Goal: Information Seeking & Learning: Learn about a topic

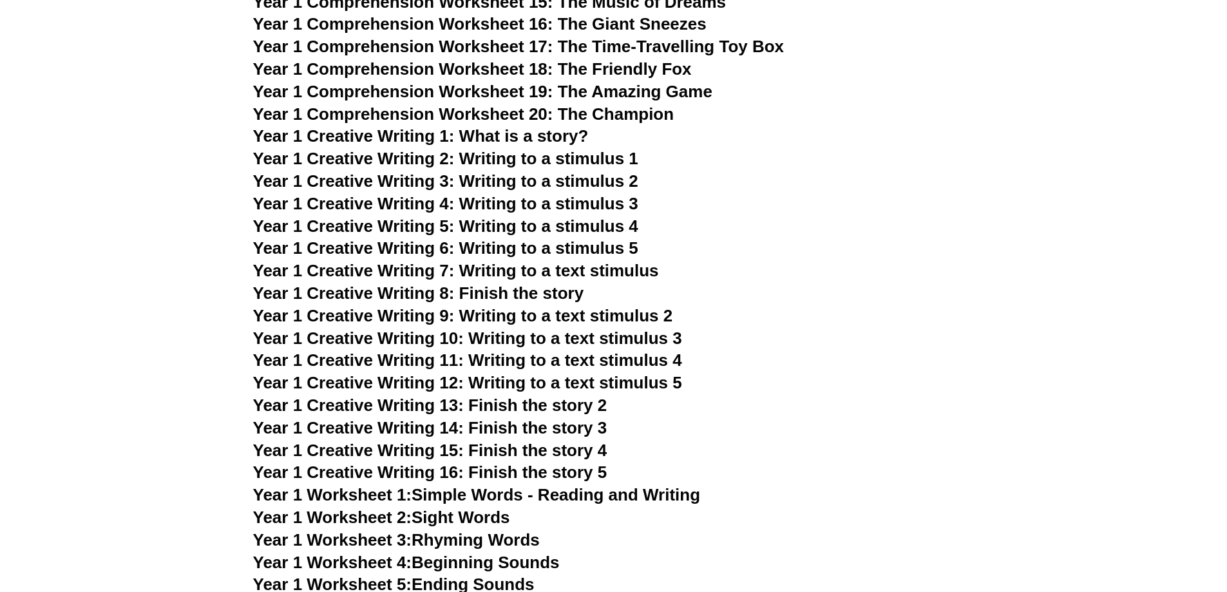
scroll to position [1868, 0]
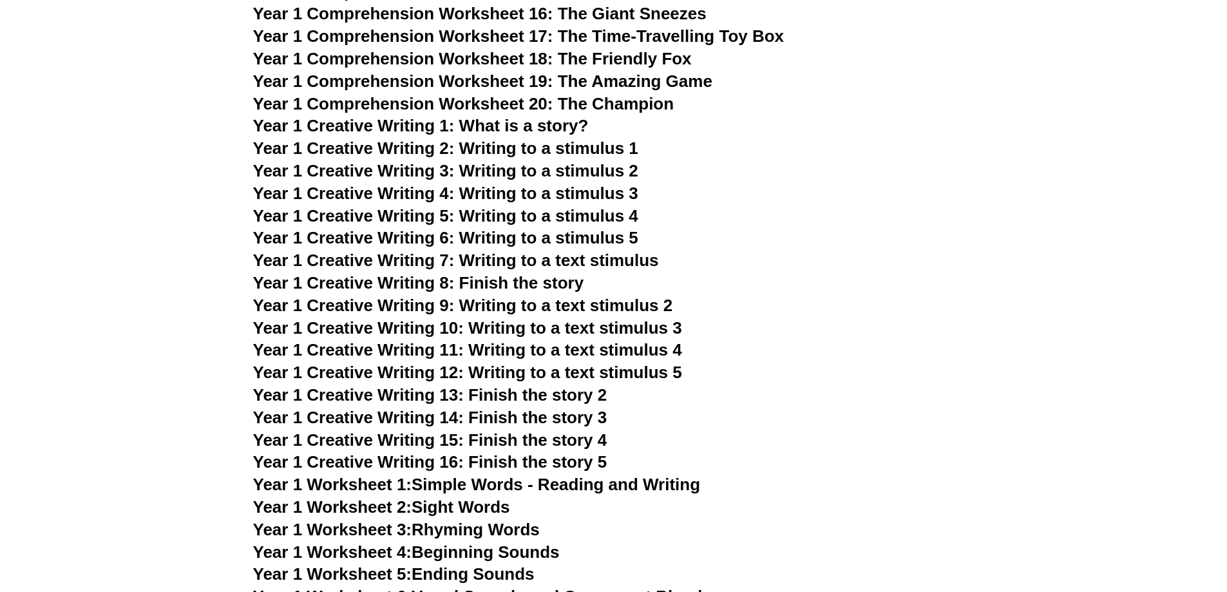
click at [480, 285] on span "Year 1 Creative Writing 8: Finish the story" at bounding box center [418, 282] width 331 height 19
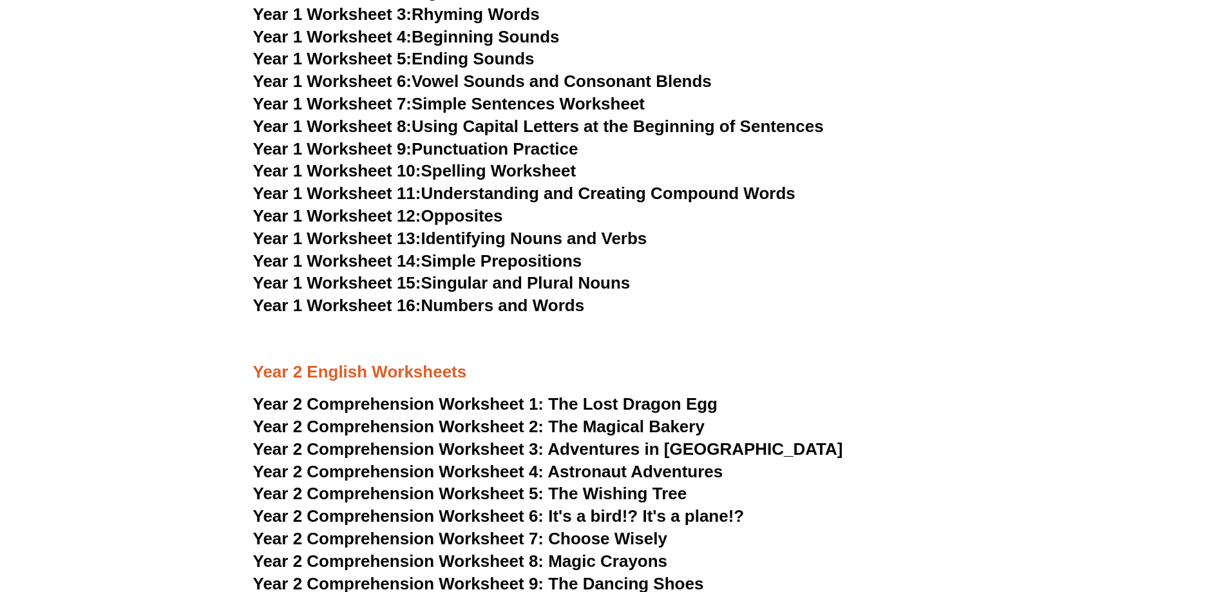
scroll to position [2512, 0]
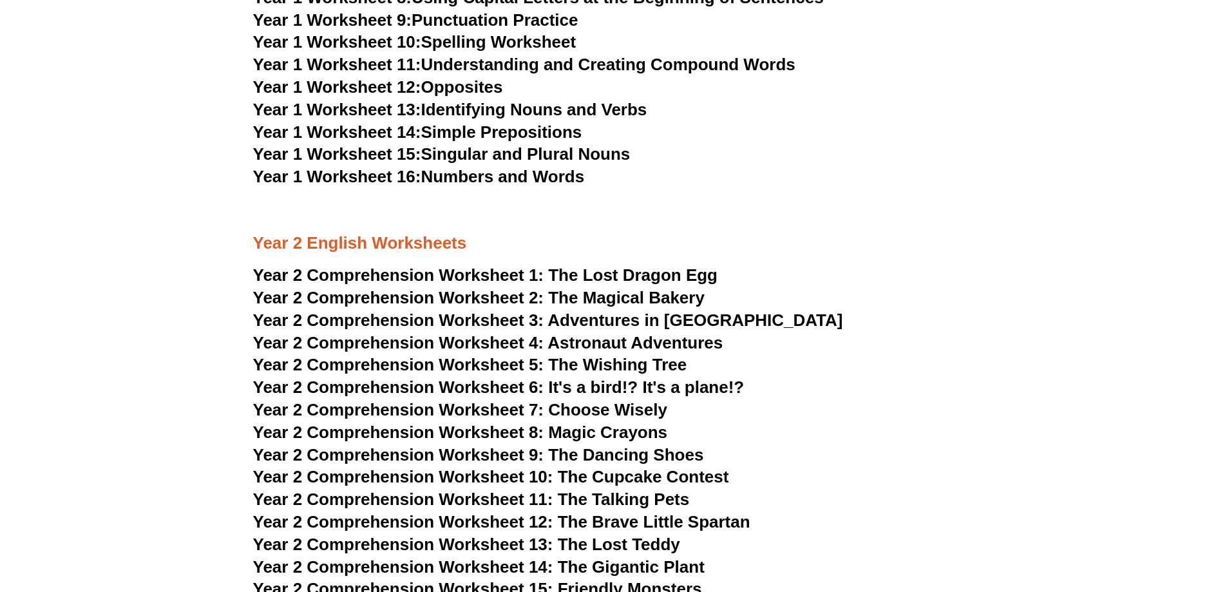
click at [518, 150] on link "Year 1 Worksheet 15: Singular and Plural Nouns" at bounding box center [441, 153] width 377 height 19
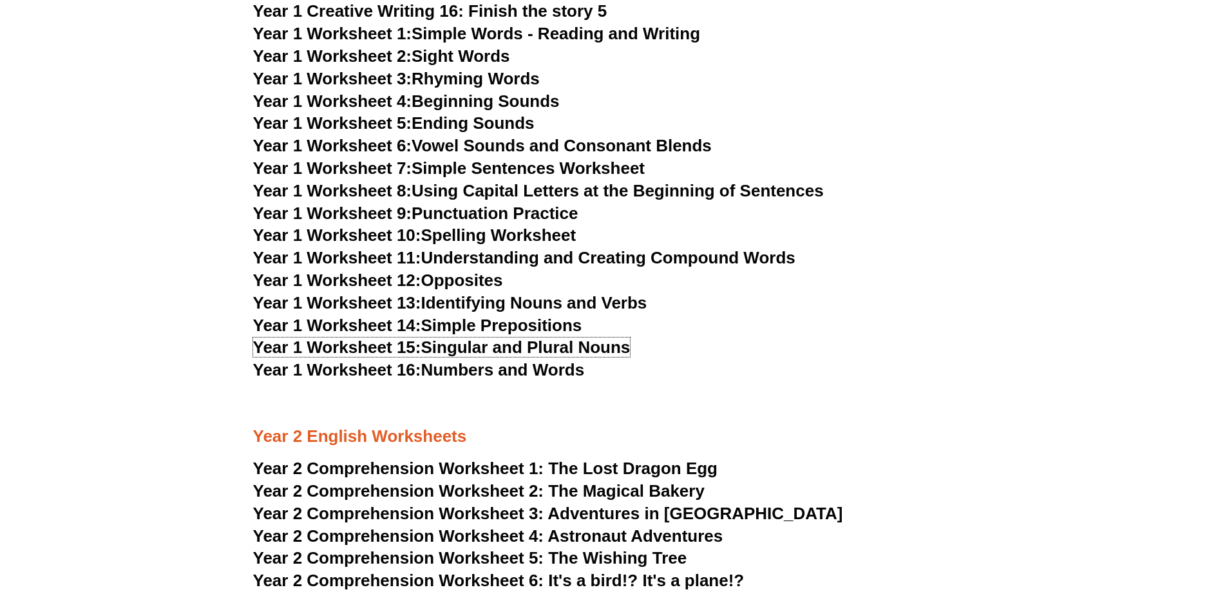
scroll to position [2254, 0]
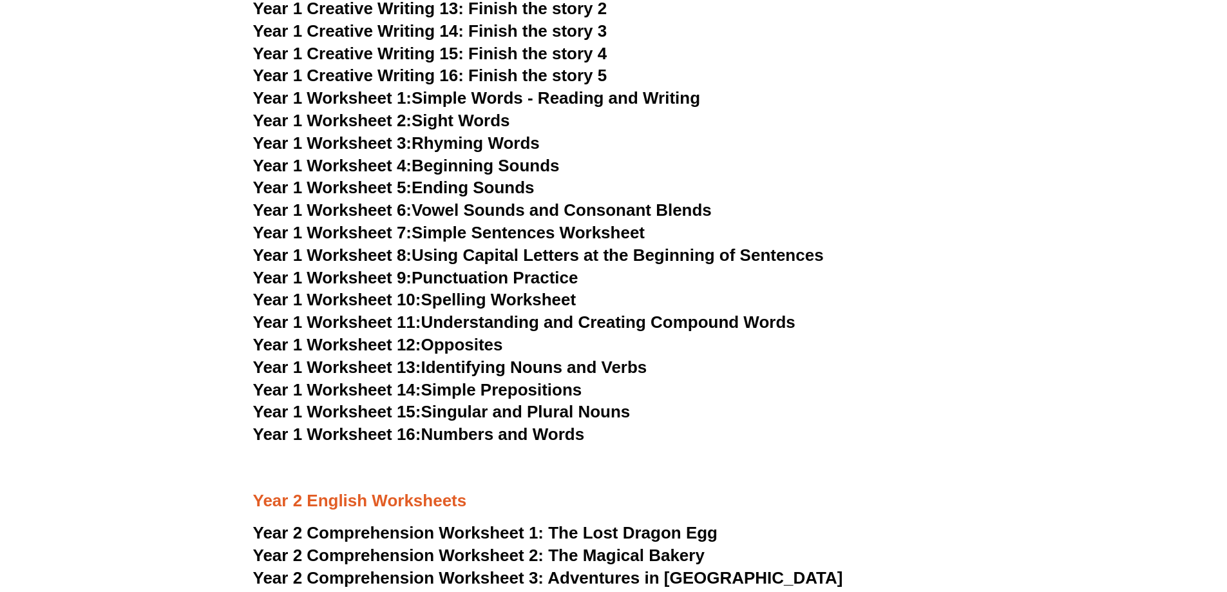
click at [505, 71] on span "Year 1 Creative Writing 16: Finish the story 5" at bounding box center [430, 75] width 354 height 19
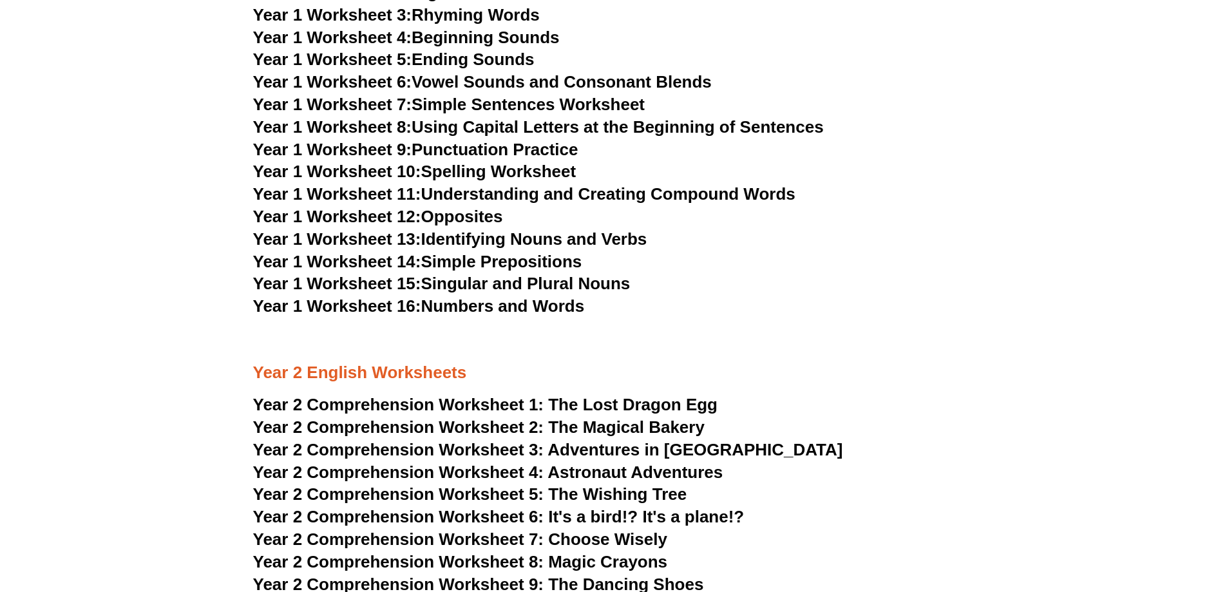
scroll to position [2383, 0]
click at [468, 491] on span "Year 2 Comprehension Worksheet 5:" at bounding box center [398, 493] width 291 height 19
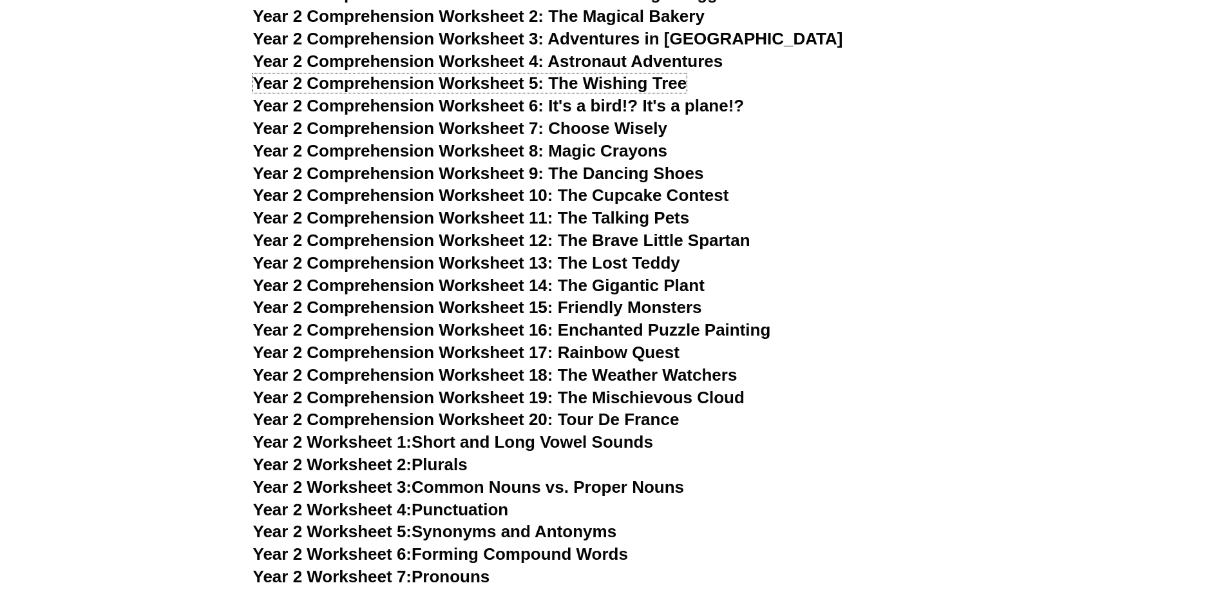
scroll to position [2769, 0]
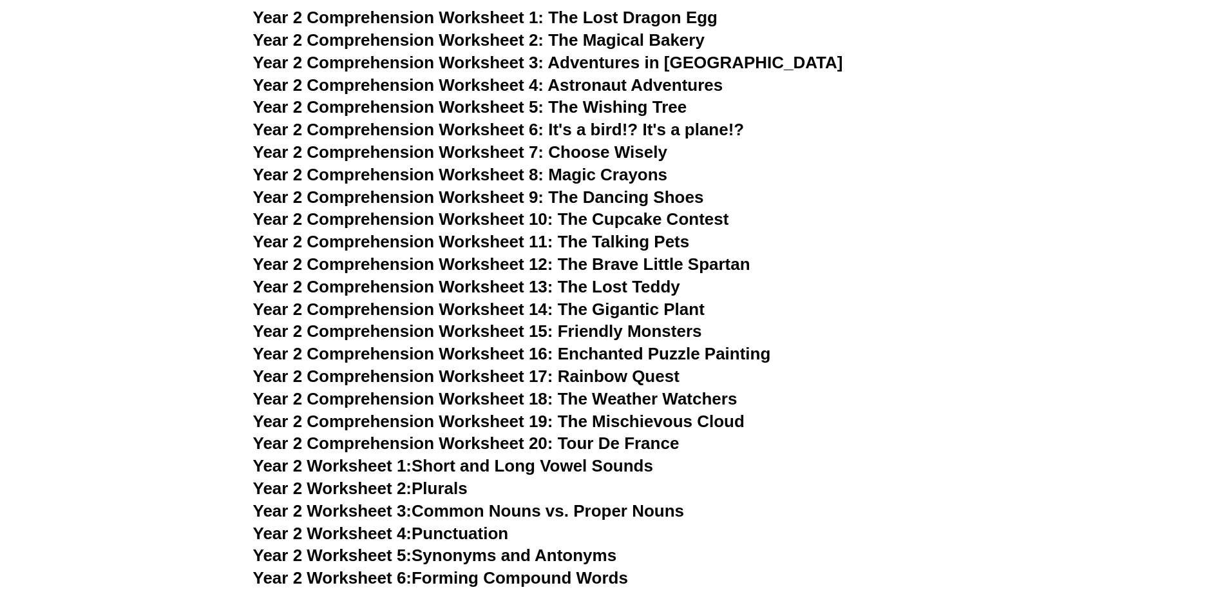
click at [625, 373] on span "Year 2 Comprehension Worksheet 17: Rainbow Quest" at bounding box center [466, 375] width 426 height 19
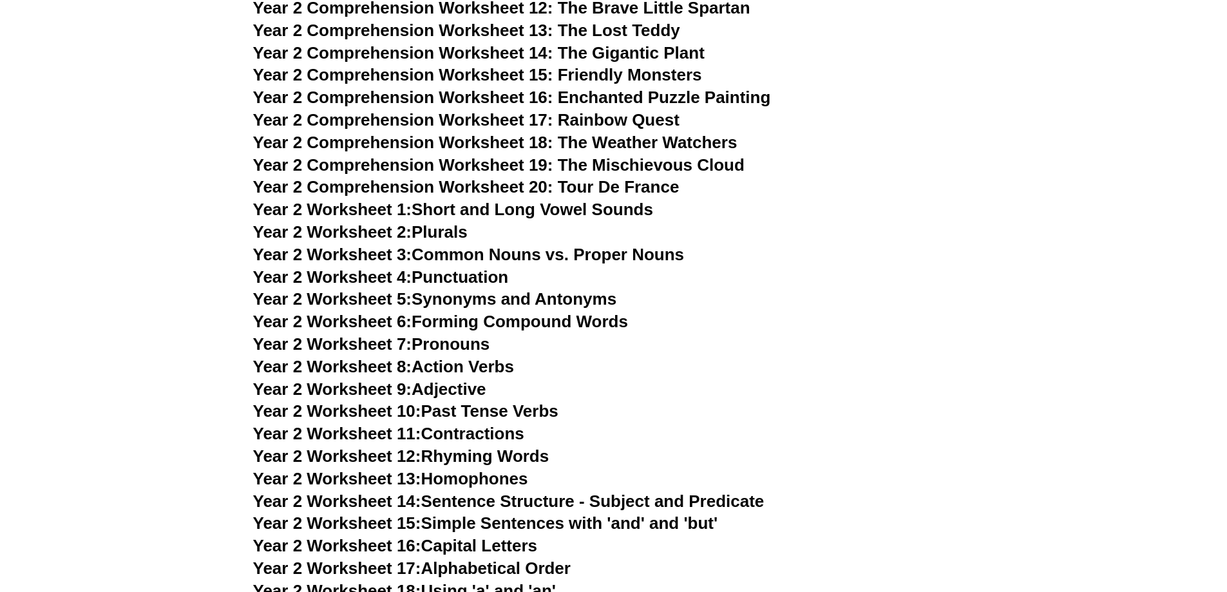
scroll to position [3027, 0]
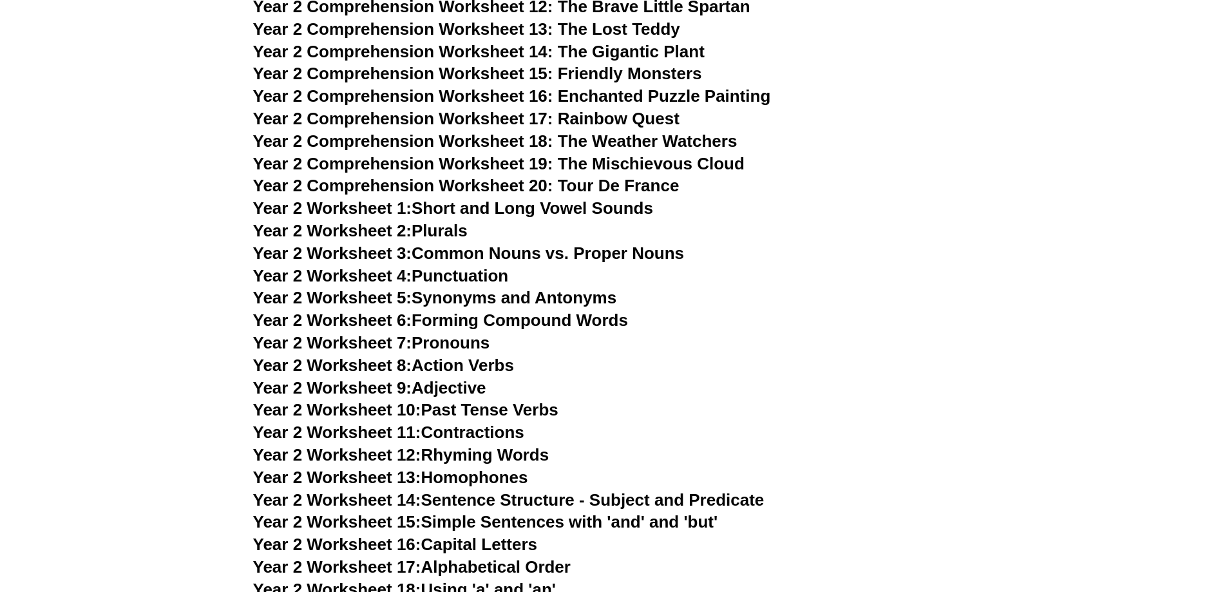
click at [526, 456] on link "Year 2 Worksheet 12: Rhyming Words" at bounding box center [401, 454] width 296 height 19
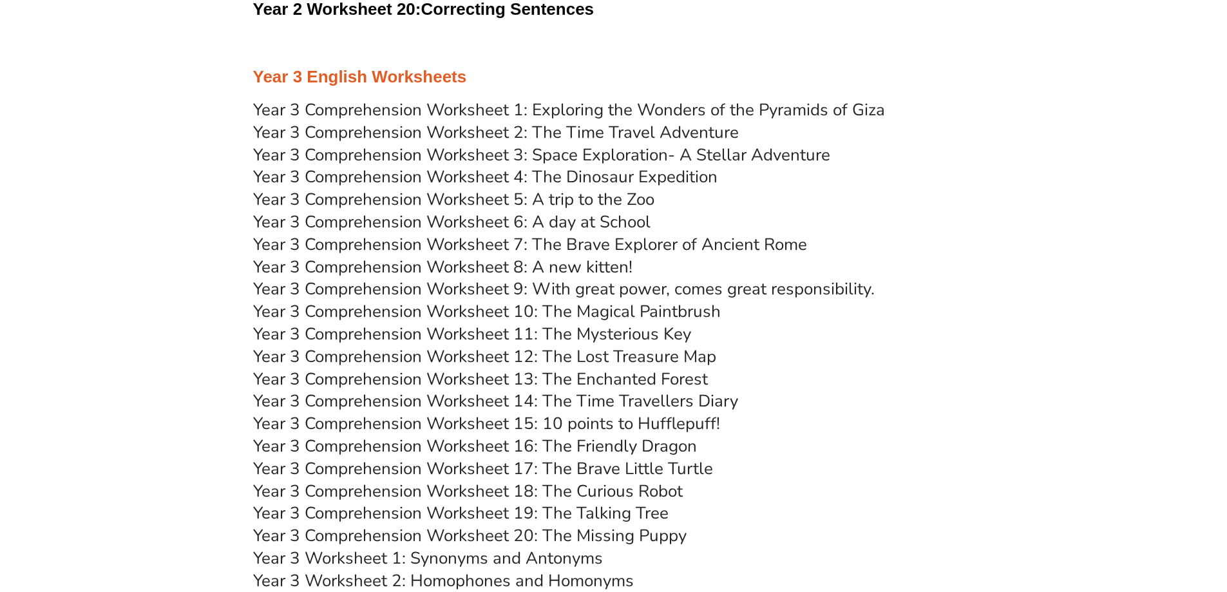
scroll to position [3800, 0]
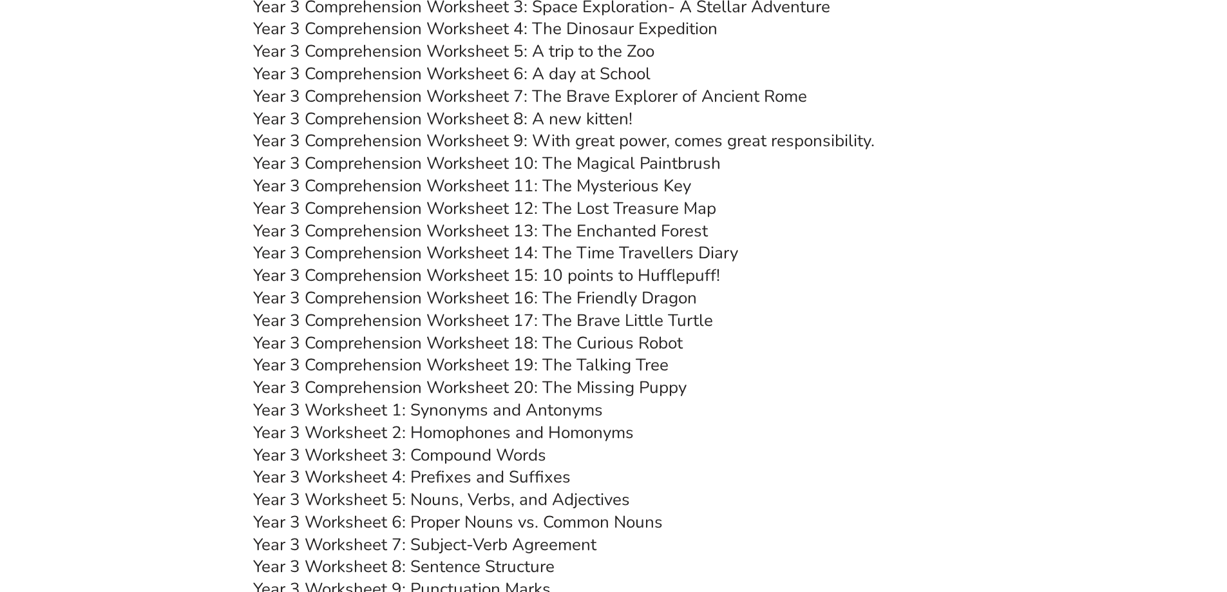
click at [587, 500] on link "Year 3 Worksheet 5: Nouns, Verbs, and Adjectives" at bounding box center [441, 499] width 377 height 23
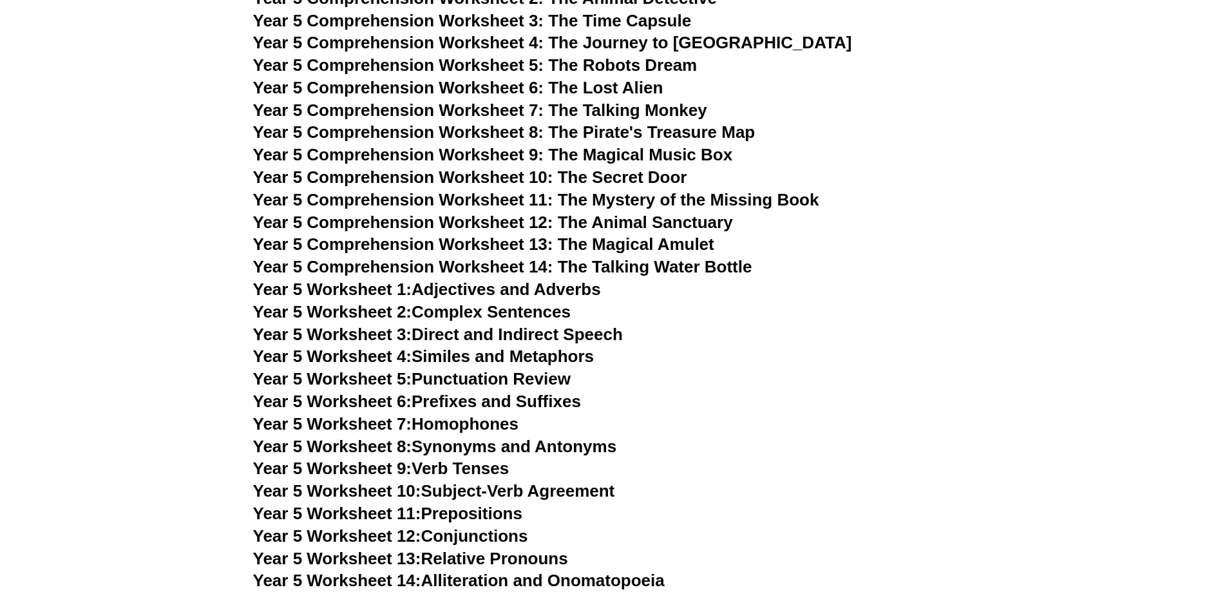
scroll to position [5667, 0]
click at [470, 292] on link "Year 5 Worksheet 1: Adjectives and Adverbs" at bounding box center [427, 288] width 348 height 19
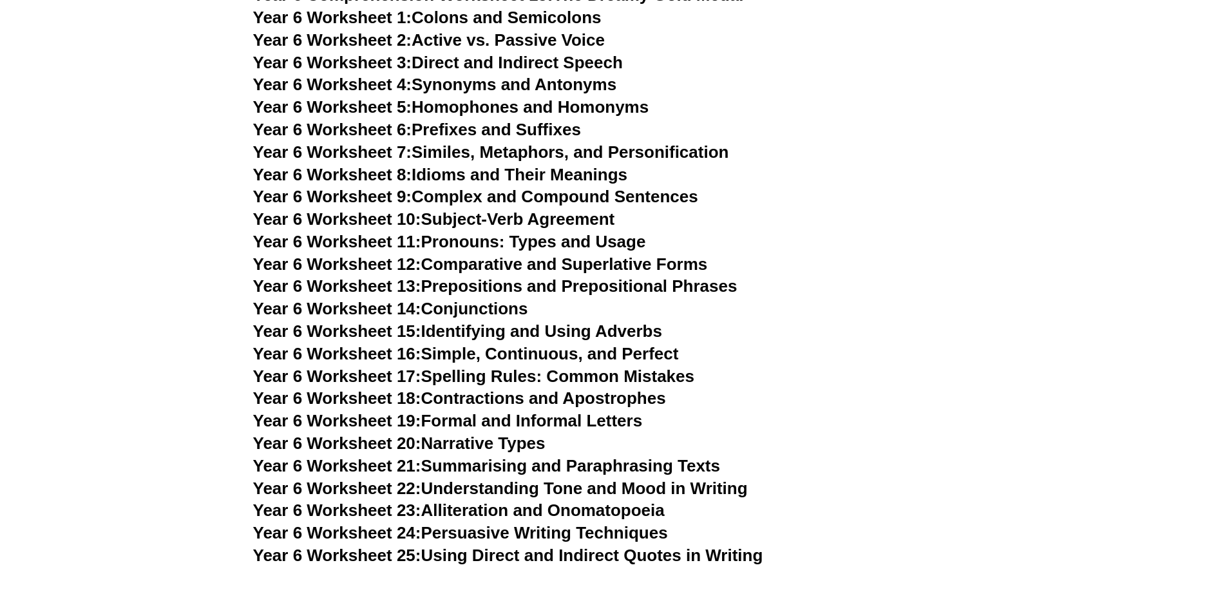
scroll to position [6955, 0]
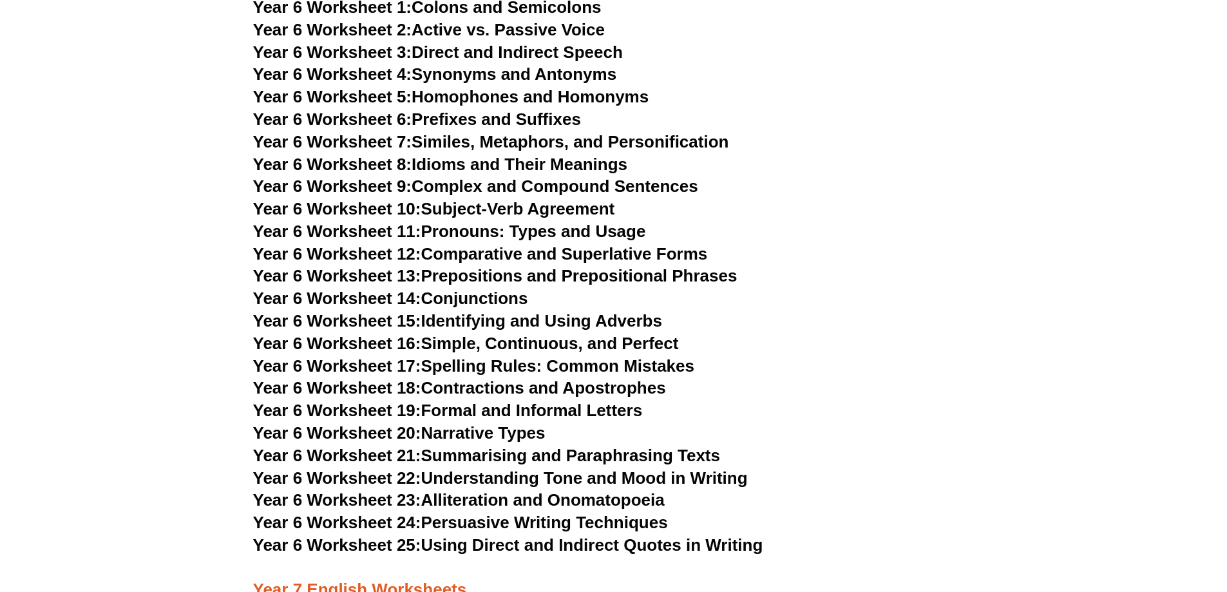
click at [605, 401] on link "Year 6 Worksheet 19: Formal and Informal Letters" at bounding box center [448, 410] width 390 height 19
click at [573, 446] on link "Year 6 Worksheet 21: Summarising and Paraphrasing Texts" at bounding box center [486, 455] width 467 height 19
click at [623, 334] on link "Year 6 Worksheet 16: Simple, Continuous, and Perfect" at bounding box center [466, 343] width 426 height 19
click at [585, 155] on link "Year 6 Worksheet 8: Idioms and Their Meanings" at bounding box center [440, 164] width 374 height 19
click at [614, 266] on link "Year 6 Worksheet 13: Prepositions and Prepositional Phrases" at bounding box center [495, 275] width 484 height 19
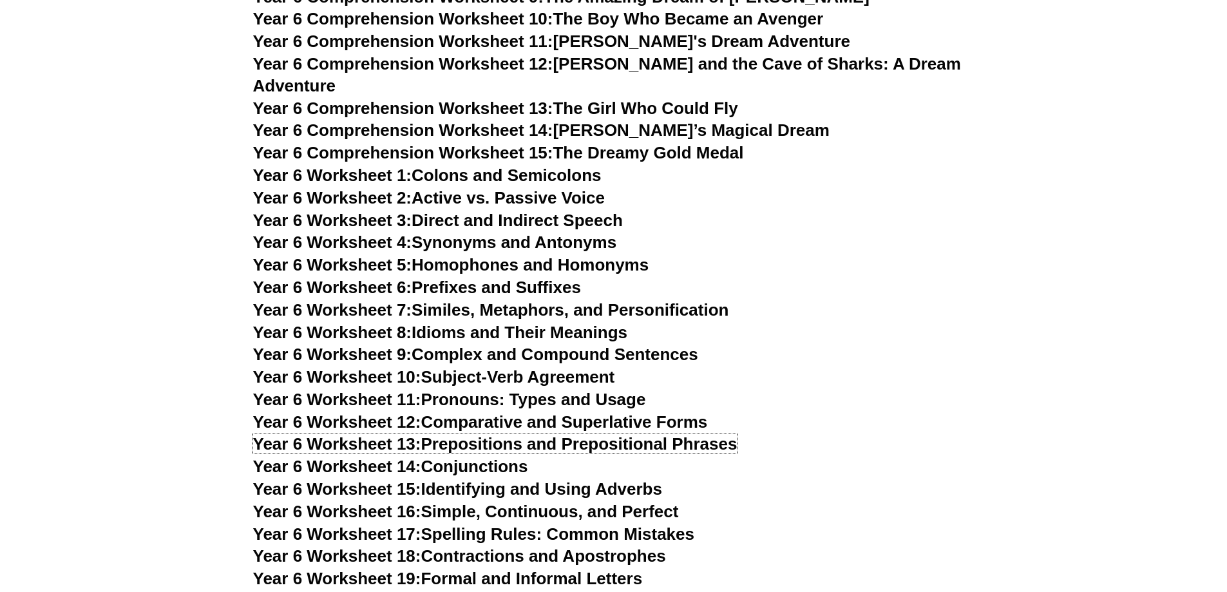
scroll to position [6762, 0]
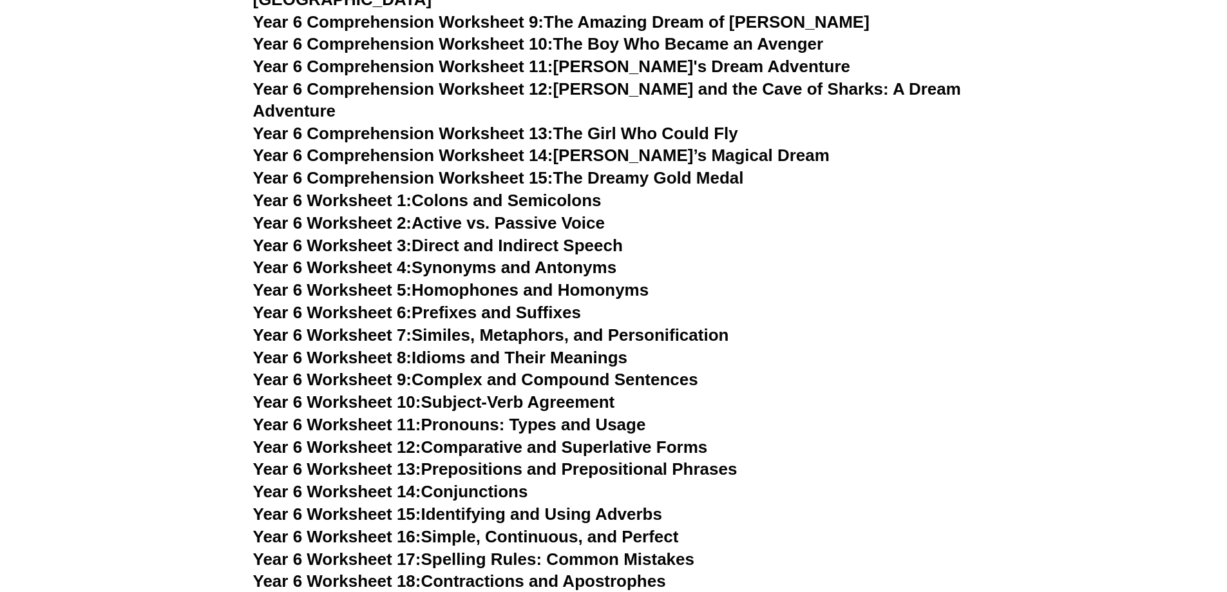
click at [555, 236] on link "Year 6 Worksheet 3: Direct and Indirect Speech" at bounding box center [438, 245] width 370 height 19
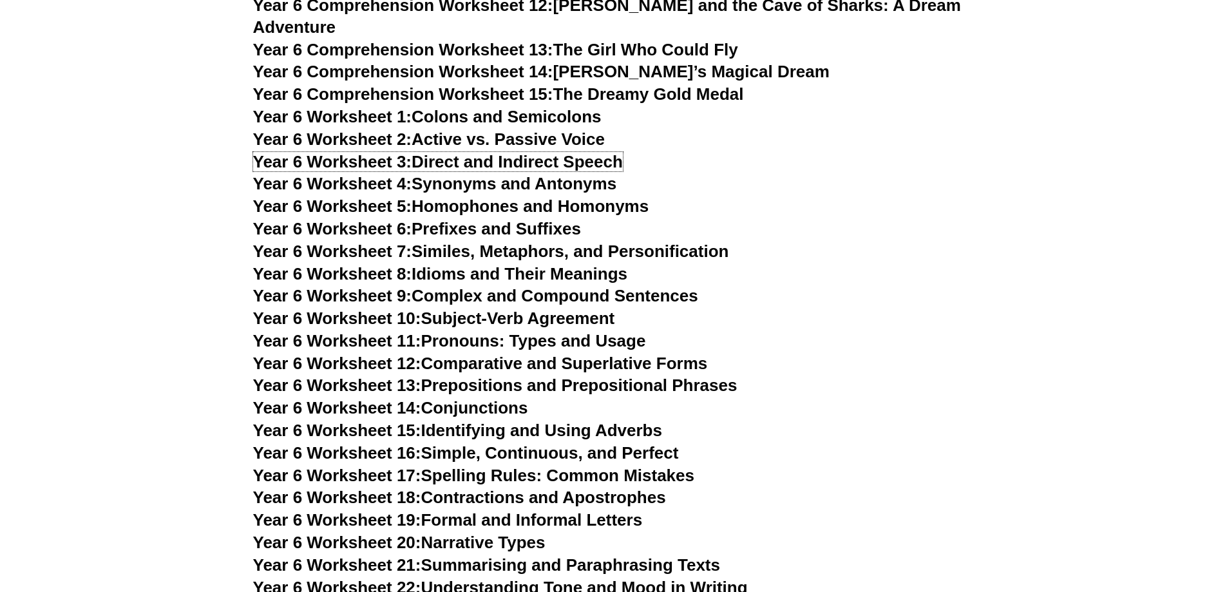
scroll to position [6891, 0]
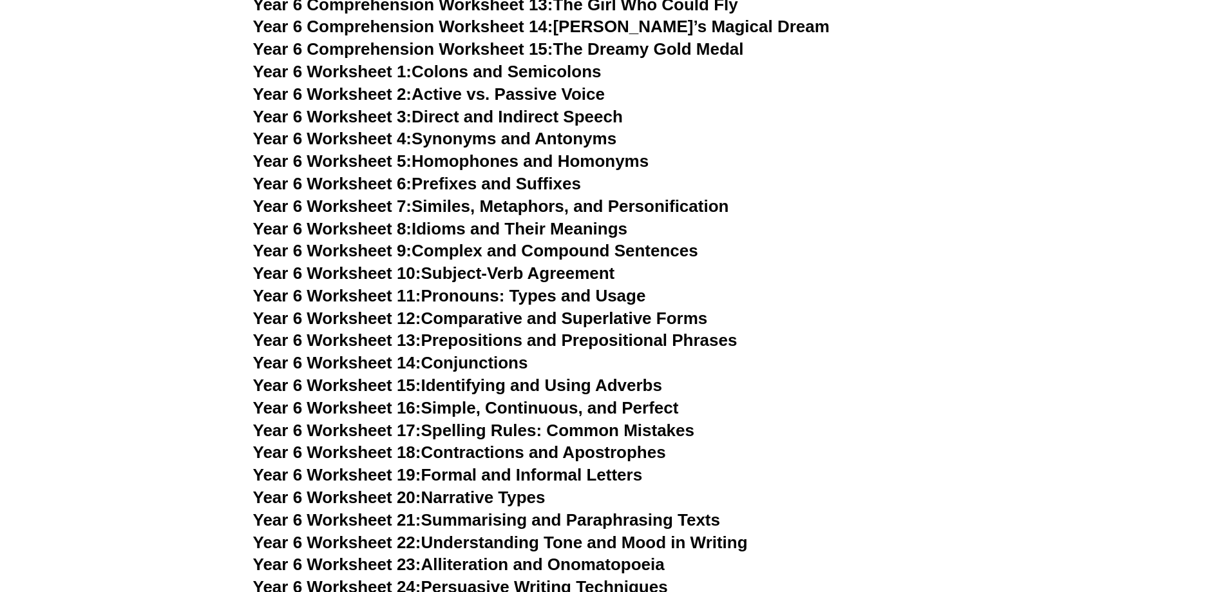
click at [542, 330] on link "Year 6 Worksheet 13: Prepositions and Prepositional Phrases" at bounding box center [495, 339] width 484 height 19
click at [539, 442] on link "Year 6 Worksheet 18: Contractions and Apostrophes" at bounding box center [459, 451] width 413 height 19
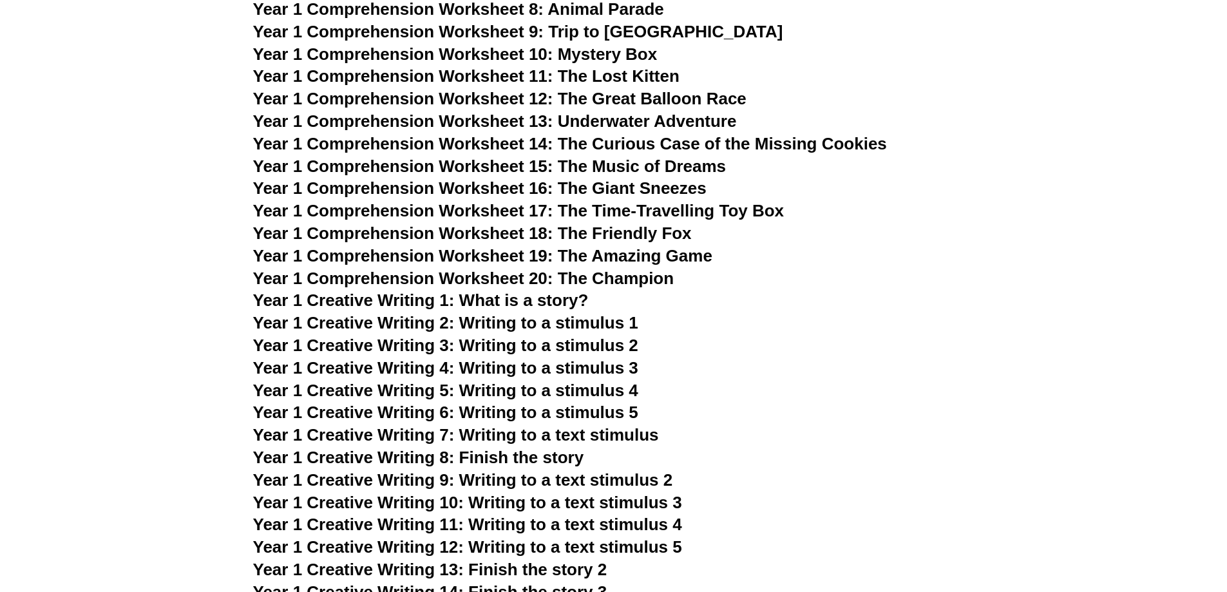
scroll to position [1674, 0]
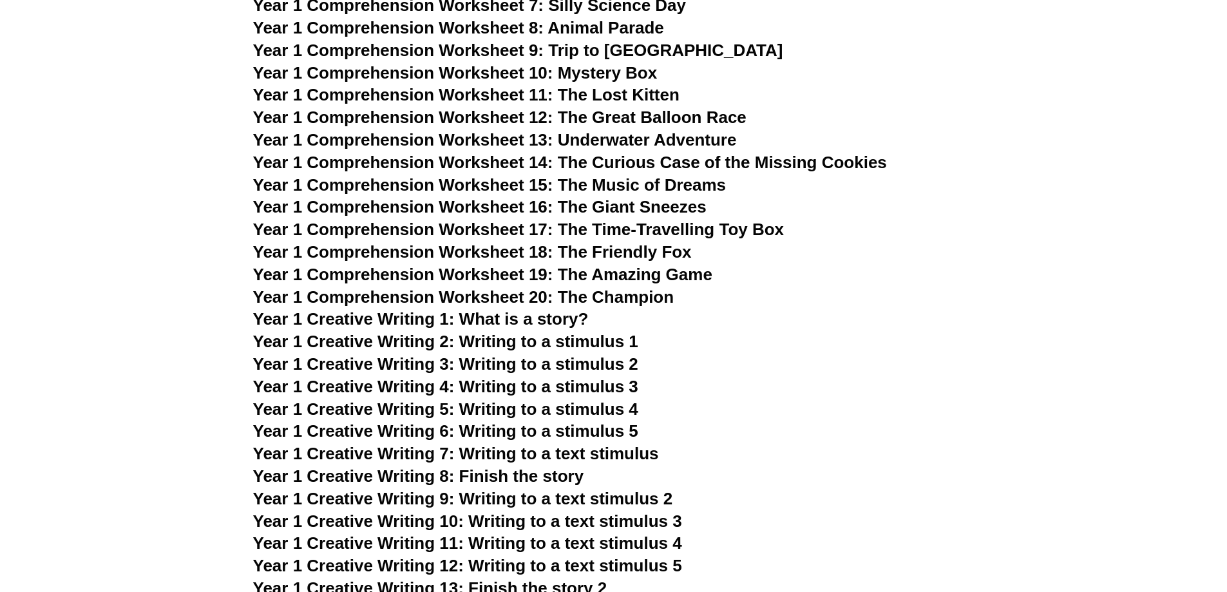
click at [513, 322] on span "Year 1 Creative Writing 1: What is a story?" at bounding box center [421, 318] width 336 height 19
click at [565, 346] on span "Year 1 Creative Writing 2: Writing to a stimulus 1" at bounding box center [445, 341] width 385 height 19
click at [558, 456] on span "Year 1 Creative Writing 7: Writing to a text stimulus" at bounding box center [456, 453] width 406 height 19
click at [542, 478] on span "Year 1 Creative Writing 8: Finish the story" at bounding box center [418, 475] width 331 height 19
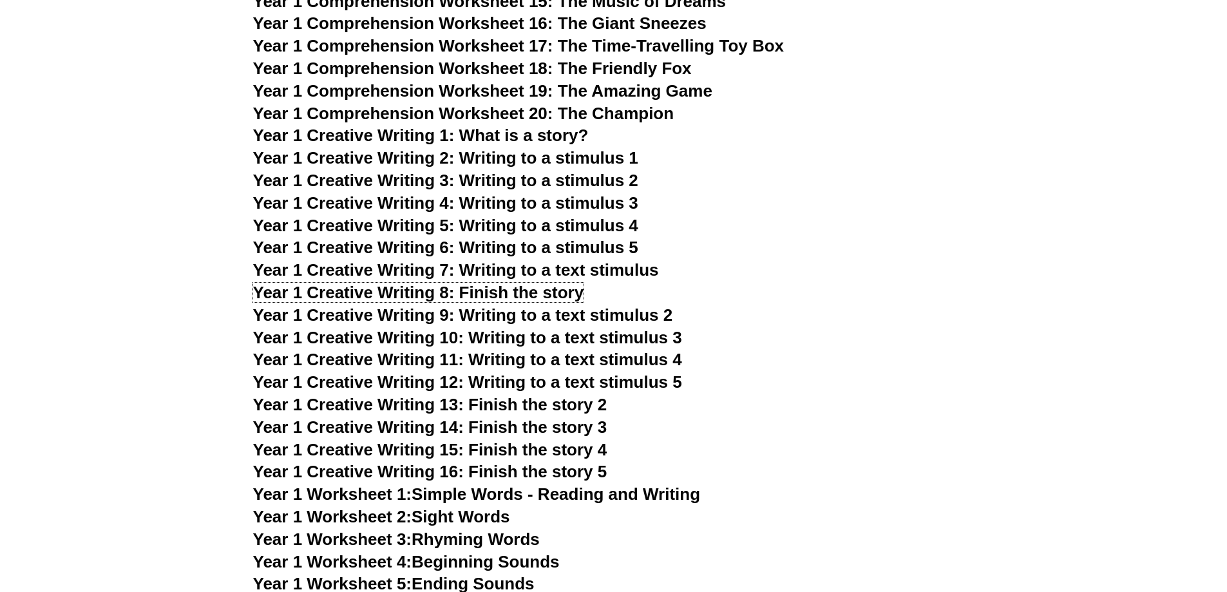
scroll to position [1868, 0]
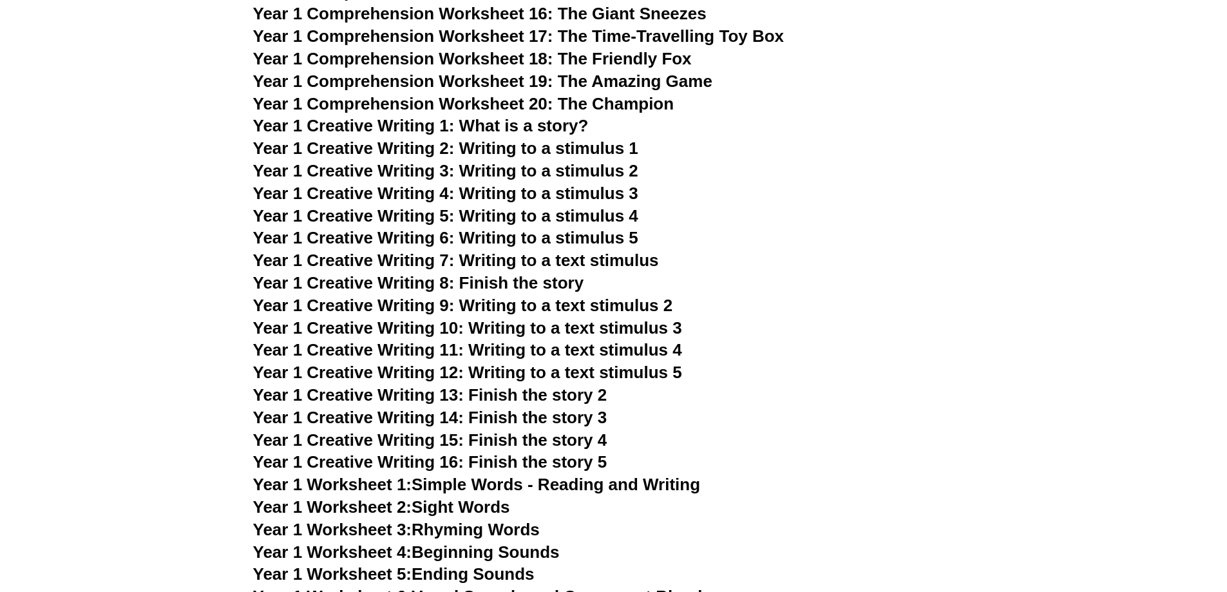
click at [613, 480] on link "Year 1 Worksheet 1: Simple Words - Reading and Writing" at bounding box center [477, 484] width 448 height 19
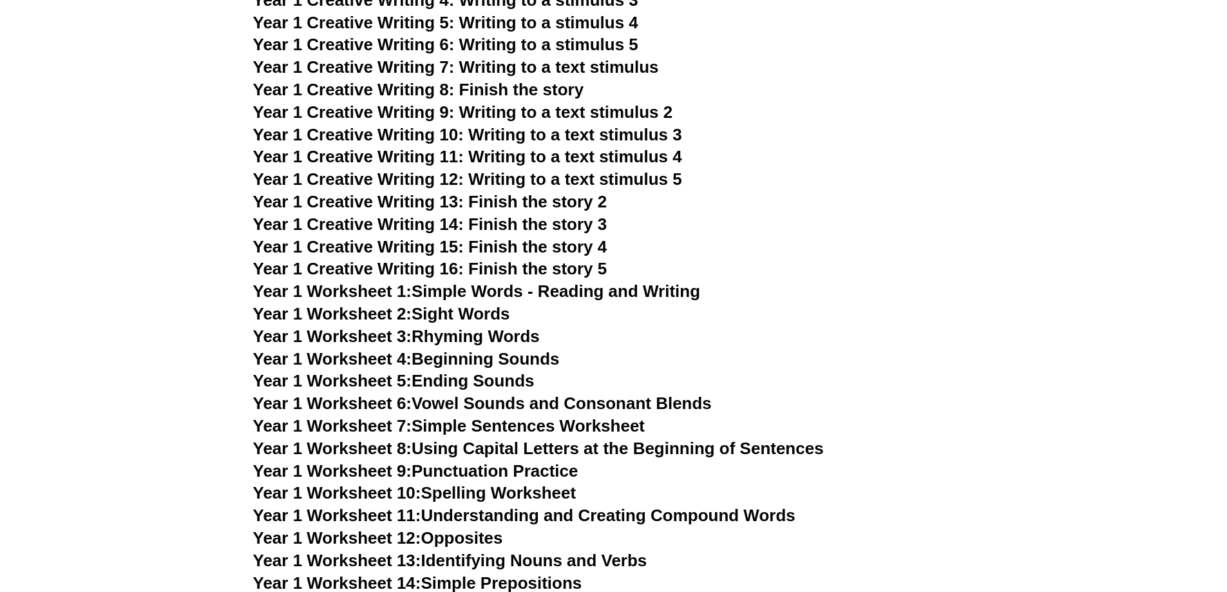
click at [611, 426] on link "Year 1 Worksheet 7: Simple Sentences Worksheet" at bounding box center [449, 425] width 392 height 19
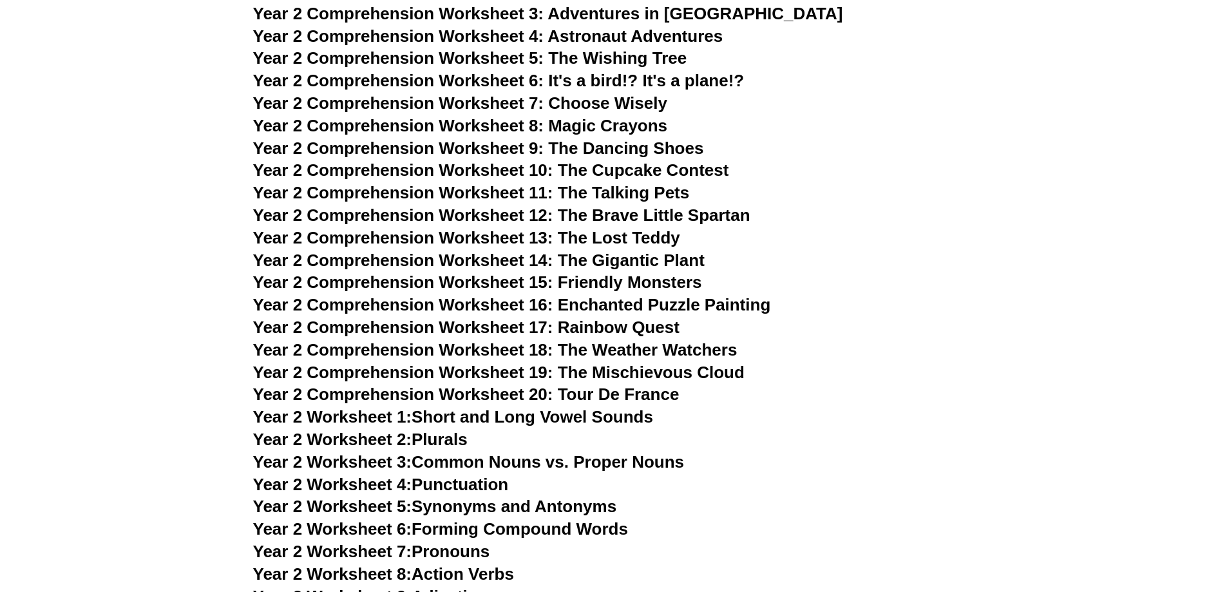
scroll to position [2898, 0]
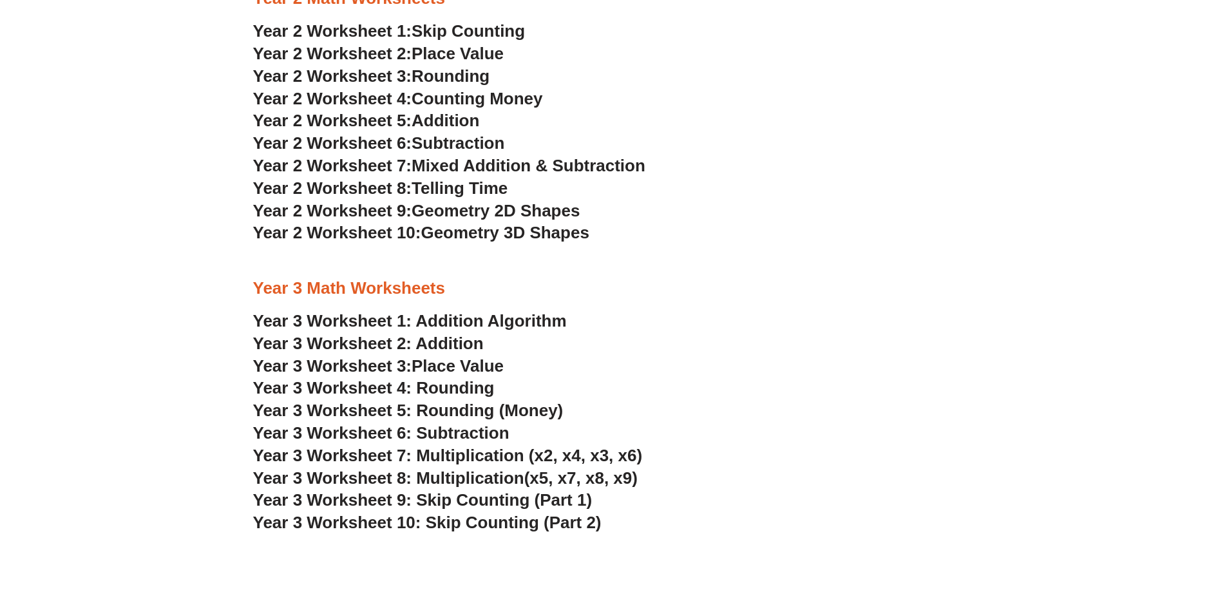
scroll to position [1481, 0]
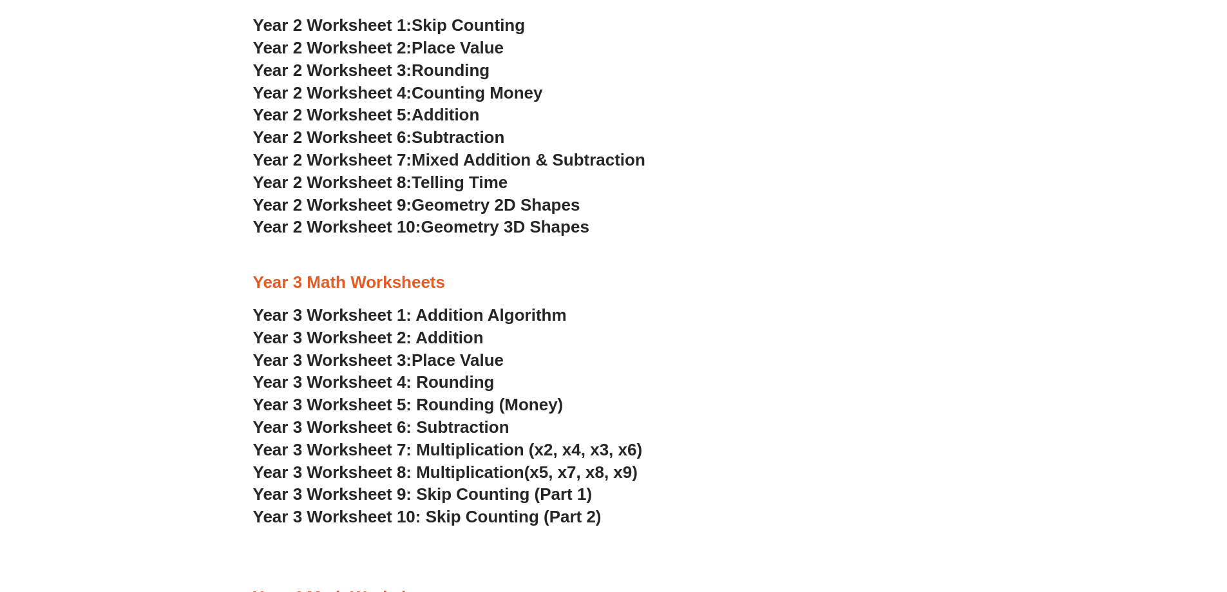
click at [379, 450] on span "Year 3 Worksheet 7: Multiplication (x2, x4, x3, x6)" at bounding box center [448, 449] width 390 height 19
click at [507, 475] on span "Year 3 Worksheet 8: Multiplication" at bounding box center [388, 471] width 271 height 19
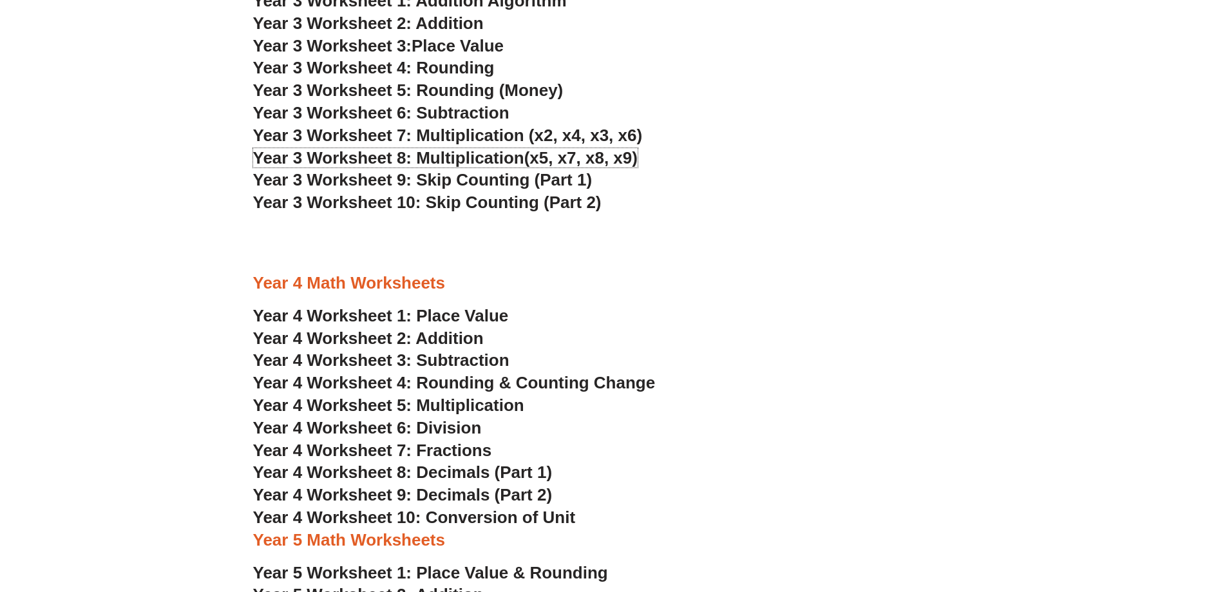
scroll to position [1868, 0]
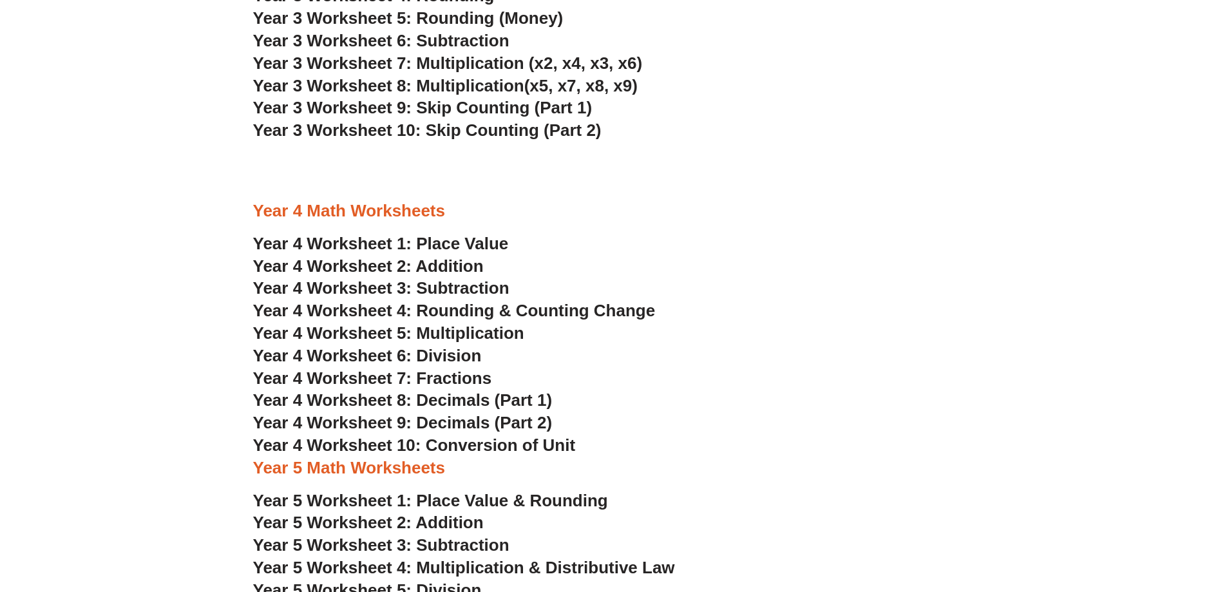
click at [493, 330] on span "Year 4 Worksheet 5: Multiplication" at bounding box center [388, 332] width 271 height 19
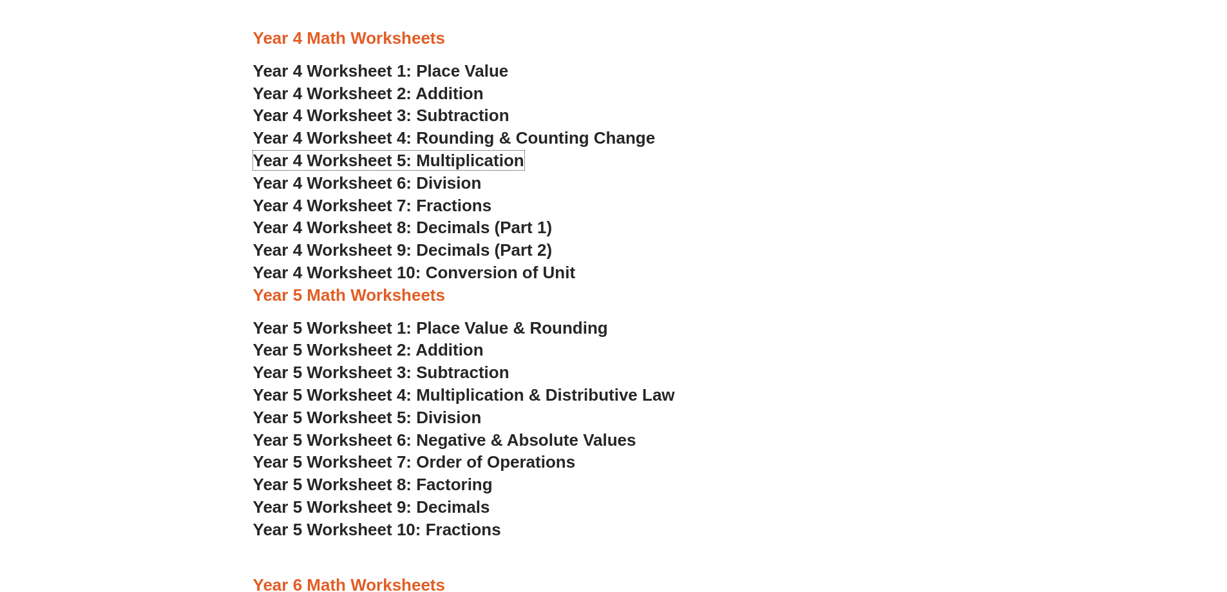
scroll to position [2061, 0]
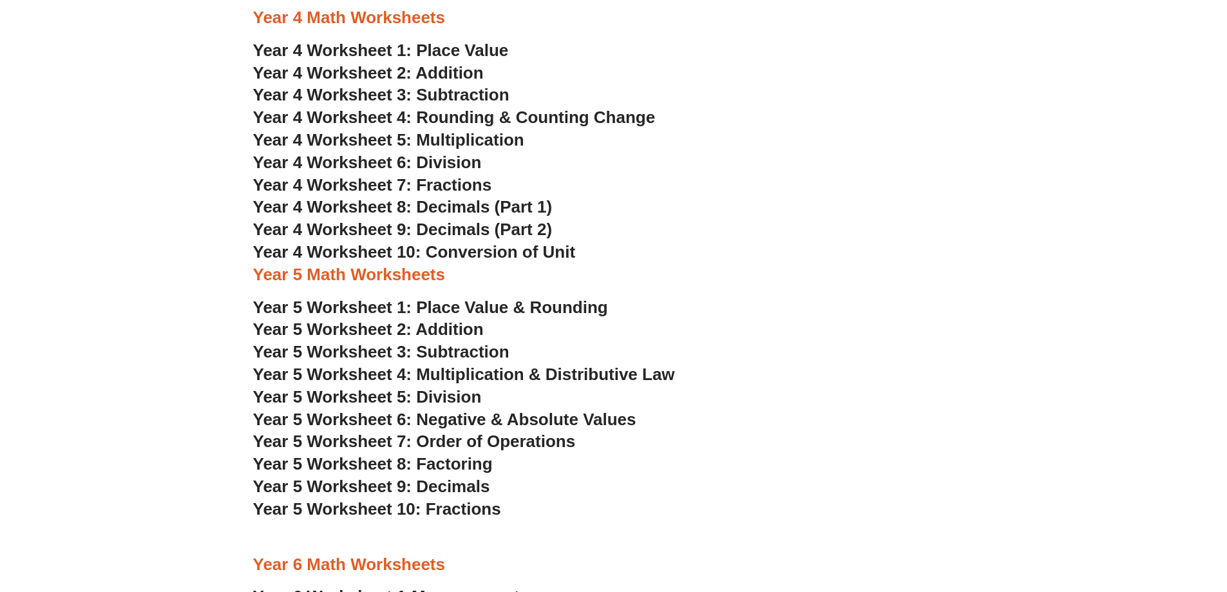
click at [498, 375] on span "Year 5 Worksheet 4: Multiplication & Distributive Law" at bounding box center [464, 374] width 422 height 19
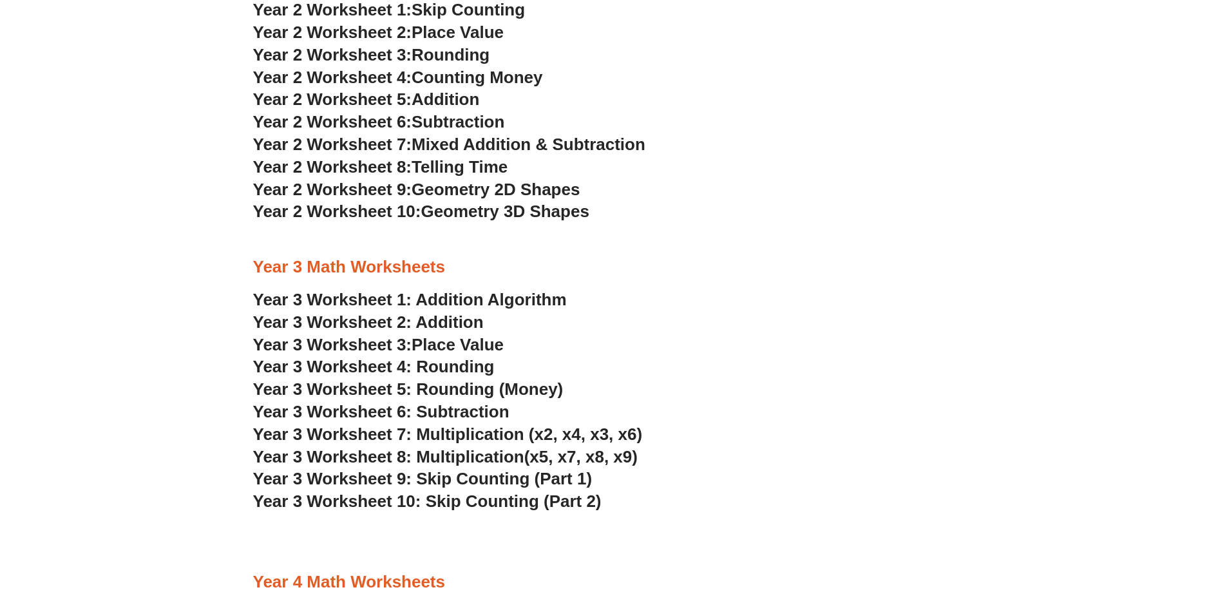
scroll to position [1481, 0]
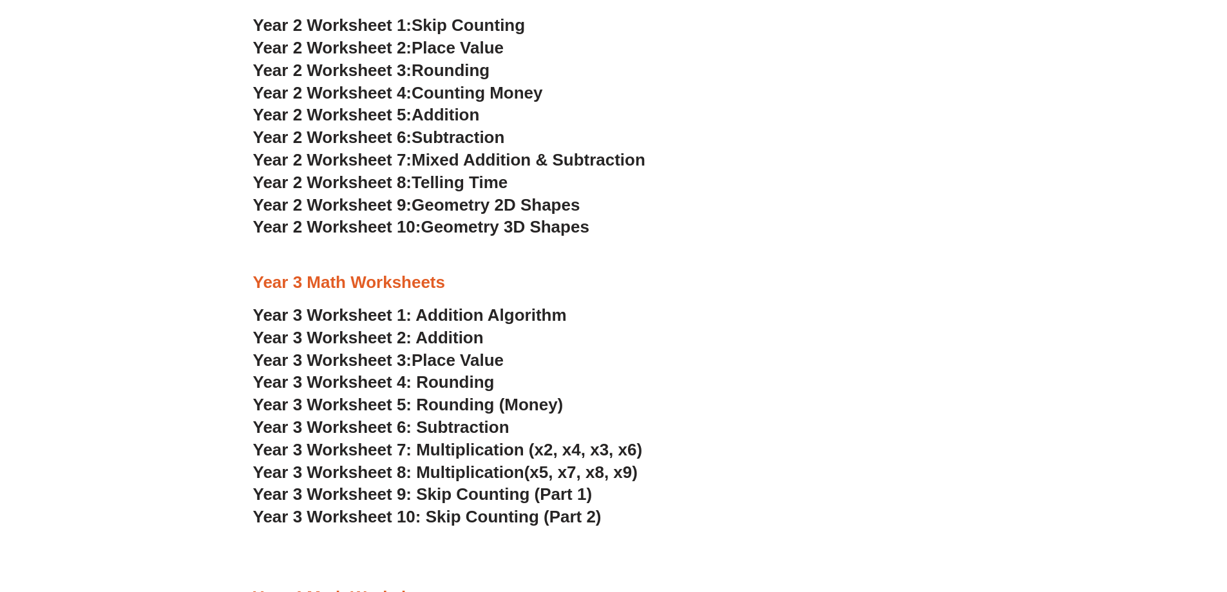
click at [505, 162] on span "Mixed Addition & Subtraction" at bounding box center [529, 159] width 234 height 19
click at [439, 312] on link "Year 3 Worksheet 1: Addition Algorithm" at bounding box center [410, 314] width 314 height 19
click at [467, 359] on span "Place Value" at bounding box center [458, 359] width 92 height 19
click at [521, 204] on span "Geometry 2D Shapes" at bounding box center [496, 204] width 168 height 19
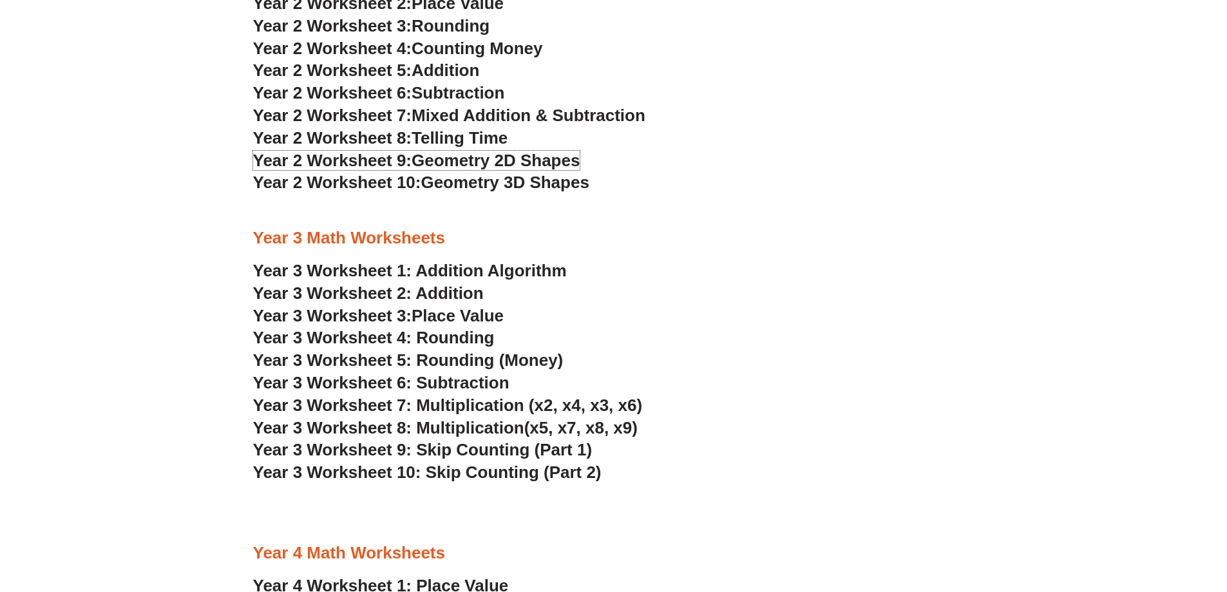
scroll to position [1739, 0]
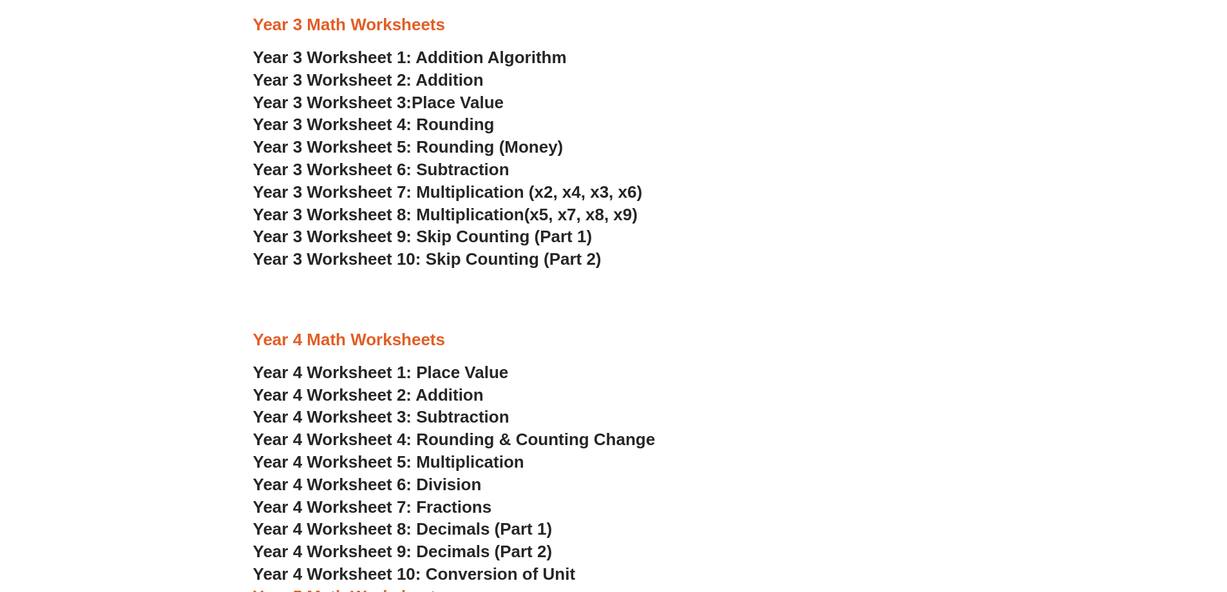
click at [482, 378] on span "Year 4 Worksheet 1: Place Value" at bounding box center [381, 372] width 256 height 19
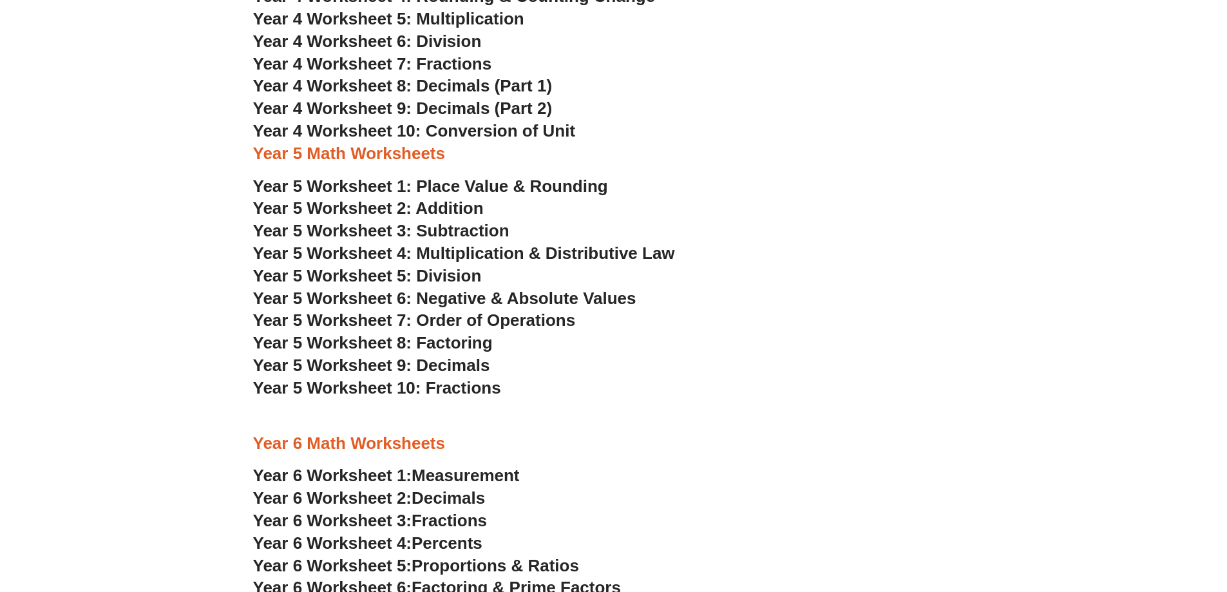
scroll to position [2190, 0]
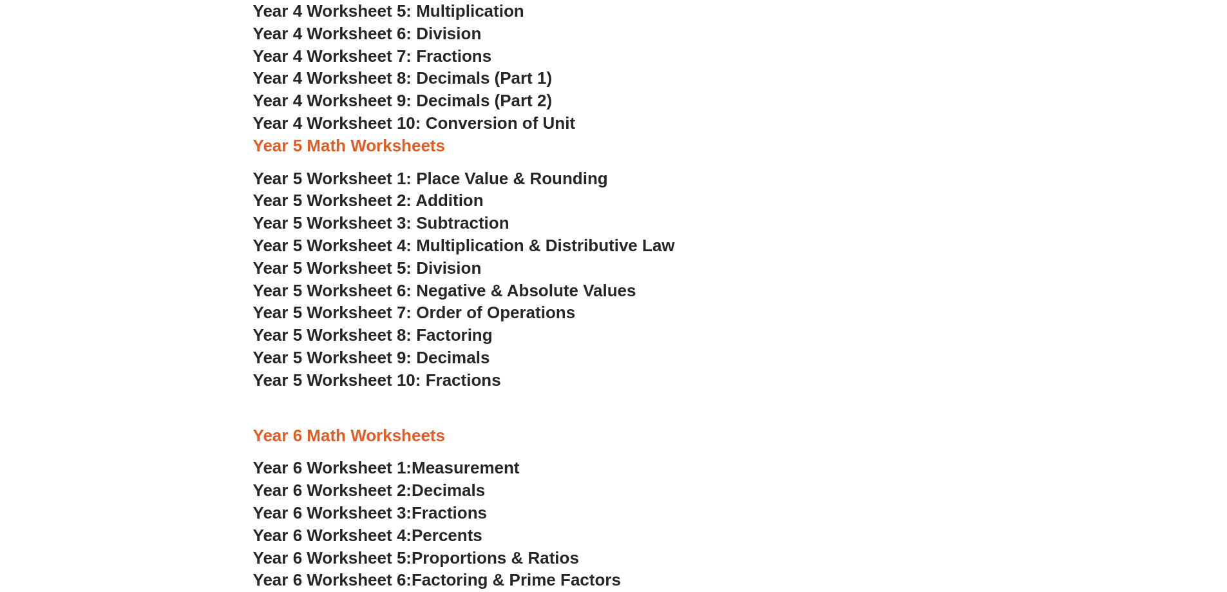
click at [550, 133] on h3 "Year 4 Worksheet 10: Conversion of Unit" at bounding box center [613, 124] width 721 height 22
click at [468, 52] on span "Year 4 Worksheet 7: Fractions" at bounding box center [372, 55] width 239 height 19
